Goal: Information Seeking & Learning: Learn about a topic

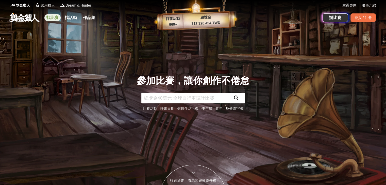
click at [58, 20] on link "找比賽" at bounding box center [52, 17] width 16 height 7
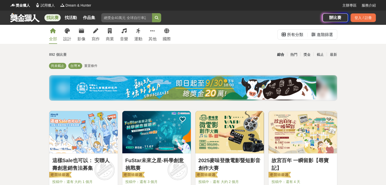
click at [72, 34] on div "全部 設計 影像 寫作 商業 音樂 運動 其他 國際" at bounding box center [110, 34] width 128 height 19
click at [68, 33] on icon at bounding box center [67, 30] width 5 height 5
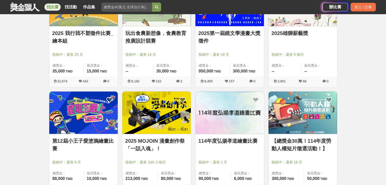
scroll to position [507, 0]
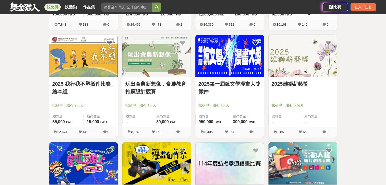
drag, startPoint x: 309, startPoint y: 78, endPoint x: 295, endPoint y: 85, distance: 15.8
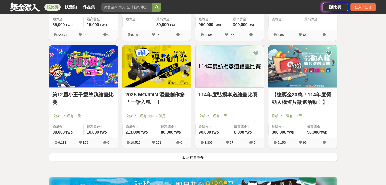
scroll to position [634, 0]
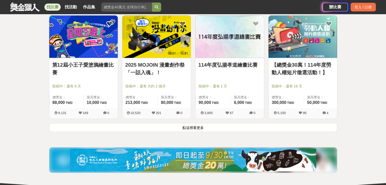
click at [244, 126] on button "點這裡看更多" at bounding box center [193, 127] width 288 height 9
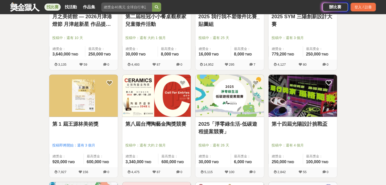
scroll to position [1014, 0]
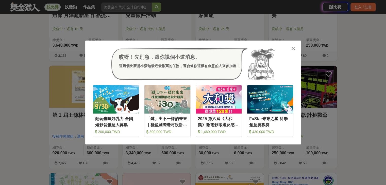
click at [293, 46] on icon at bounding box center [293, 48] width 4 height 5
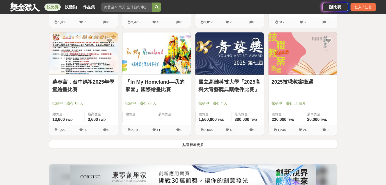
scroll to position [1268, 0]
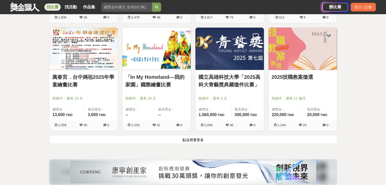
click at [192, 138] on button "點這裡看更多" at bounding box center [193, 139] width 288 height 9
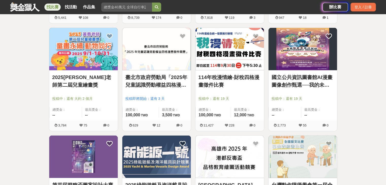
scroll to position [1496, 0]
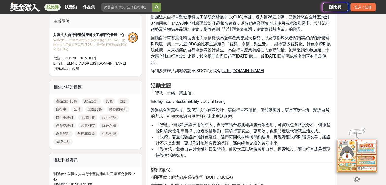
scroll to position [177, 0]
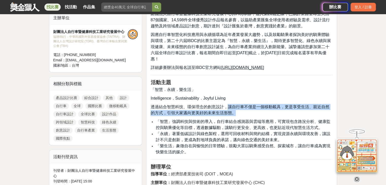
drag, startPoint x: 229, startPoint y: 106, endPoint x: 239, endPoint y: 114, distance: 12.8
click at [239, 114] on p "透過結合智慧科技、環保理念的創意設計，讓自行車不僅是一個移動載具，更是享受生活、親近自然的方式，引領大家邁向更美好的未來生活形態。" at bounding box center [241, 110] width 182 height 12
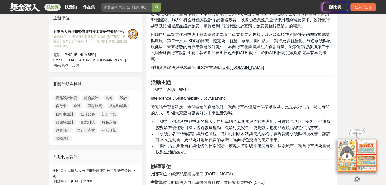
click at [259, 125] on span "「智慧」強調科技與技術的導入，自行車結合感測器與雲端等應用，可實現包含路況分析、健康監控與騎乘優化等目標，透過數據驅動，讓騎行更安全、更高效，也更貼近現代智慧…" at bounding box center [242, 124] width 174 height 10
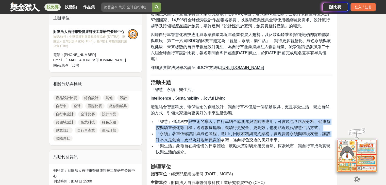
drag, startPoint x: 188, startPoint y: 121, endPoint x: 222, endPoint y: 137, distance: 37.6
click at [222, 137] on ul "「智慧」強調科技與技術的導入，自行車結合感測器與雲端等應用，可實現包含路況分析、健康監控與騎乘優化等目標，透過數據驅動，讓騎行更安全、更高效，也更貼近現代智慧…" at bounding box center [241, 137] width 182 height 37
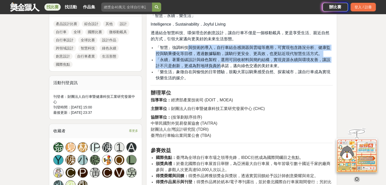
scroll to position [254, 0]
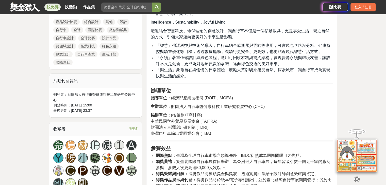
click at [246, 126] on p "協辦單位： (按筆劃順序排序) 中華民國對外貿易發展協會 (TAITRA) 財團法人台灣設計研究院 (TDRI) 臺灣自行車輸出業同業公會 (TBA)" at bounding box center [241, 124] width 182 height 24
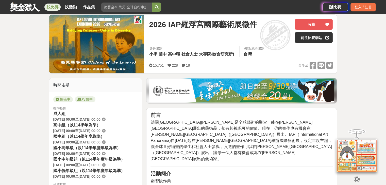
scroll to position [101, 0]
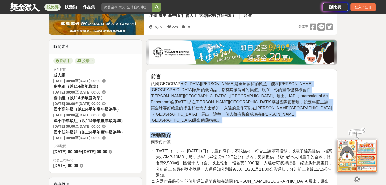
drag, startPoint x: 191, startPoint y: 86, endPoint x: 205, endPoint y: 116, distance: 33.3
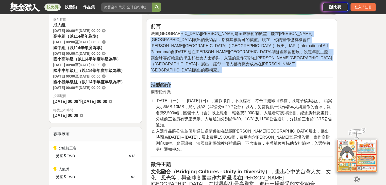
scroll to position [152, 0]
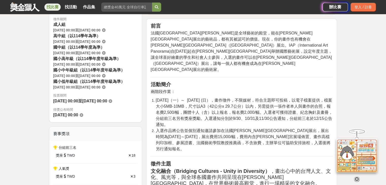
click at [213, 107] on span "2025-06-09（一）～ 2025-11-09 (日），畫作徵件，不限媒材，符合主題即可投稿，以電子檔案提供，檔案大小5MB-10MB，尺寸以A3（42公…" at bounding box center [243, 112] width 177 height 29
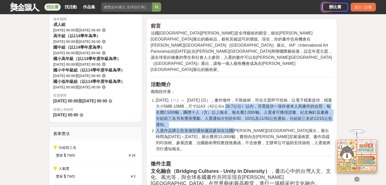
drag, startPoint x: 228, startPoint y: 106, endPoint x: 235, endPoint y: 117, distance: 13.0
click at [235, 117] on ol "2025-06-09（一）～ 2025-11-09 (日），畫作徵件，不限媒材，符合主題即可投稿，以電子檔案提供，檔案大小5MB-10MB，尺寸以A3（42公…" at bounding box center [241, 124] width 182 height 55
click at [237, 129] on span "入選作品將公告並個別通知邀請參加在法國羅浮宮卡魯塞爾廳展出，展出時間為2026-01-16～2026-01-17，展出費用15,000/幅，費用內含羅浮宮展場…" at bounding box center [242, 140] width 174 height 23
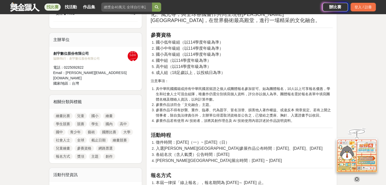
scroll to position [355, 0]
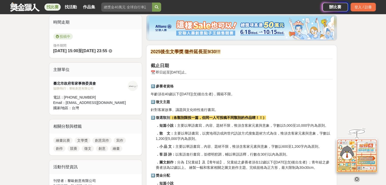
scroll to position [127, 0]
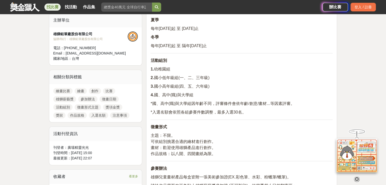
scroll to position [203, 0]
